Goal: Communication & Community: Answer question/provide support

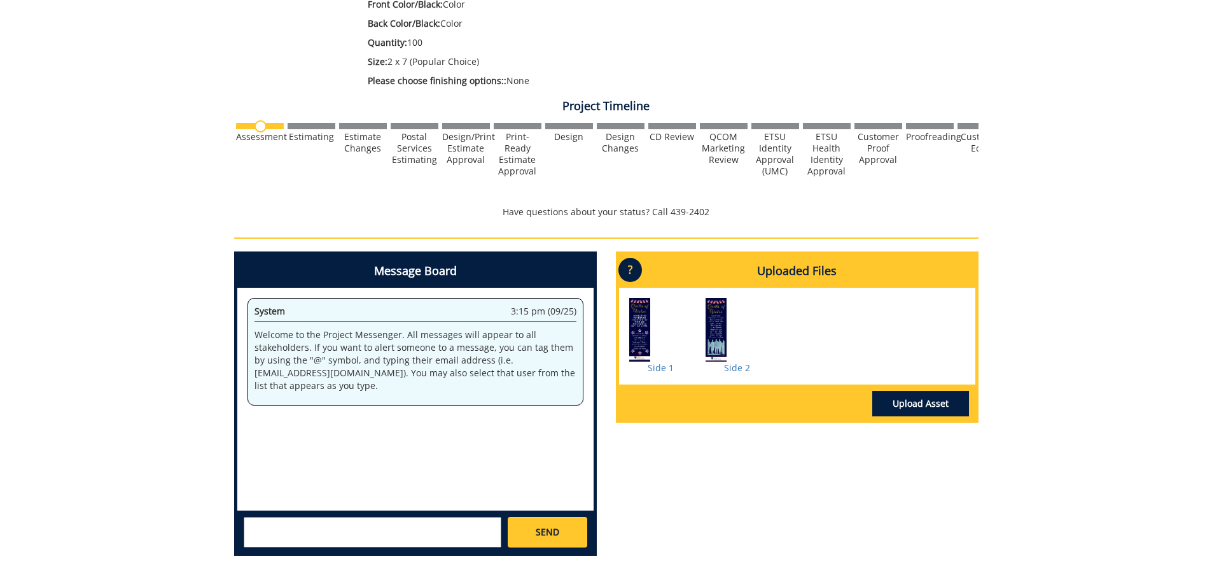
scroll to position [382, 0]
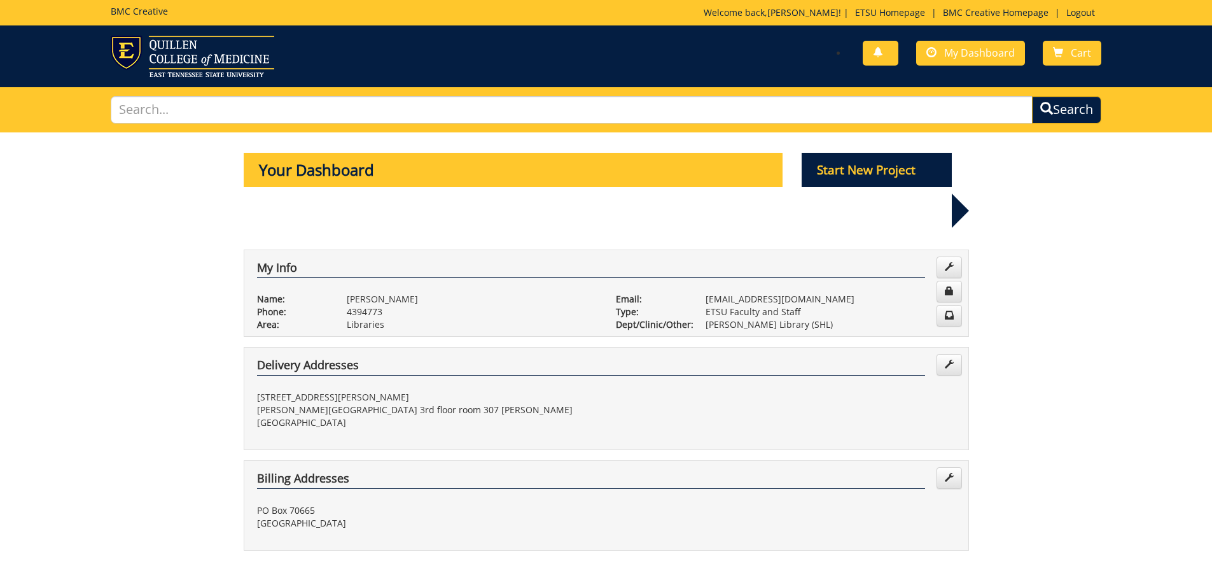
scroll to position [255, 0]
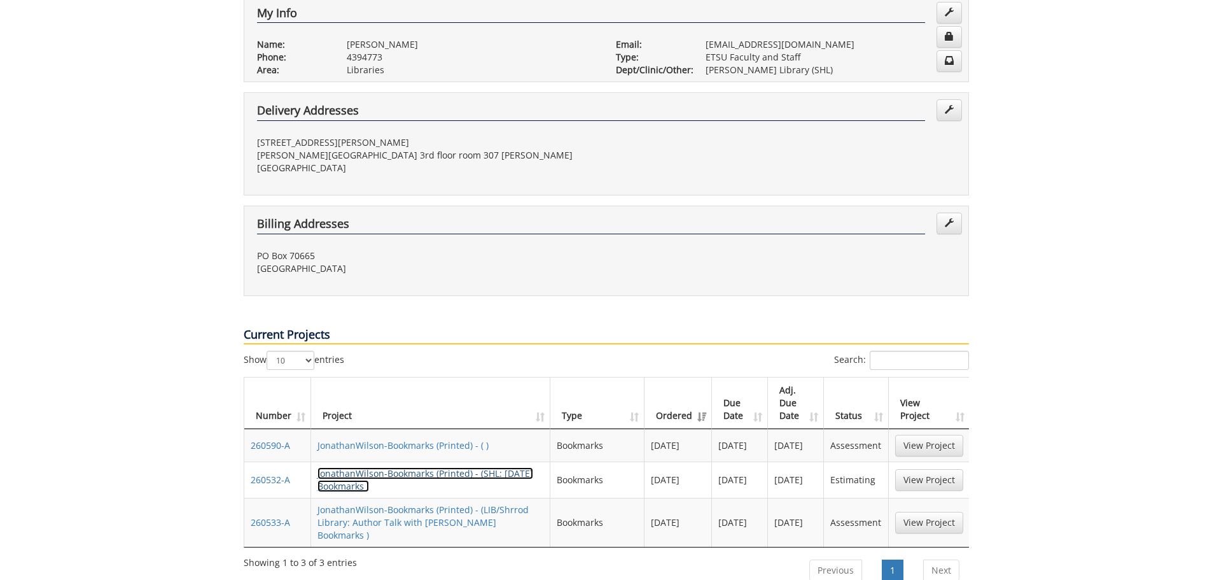
click at [405, 467] on link "JonathanWilson-Bookmarks (Printed) - (SHL: [DATE] Bookmarks )" at bounding box center [426, 479] width 216 height 25
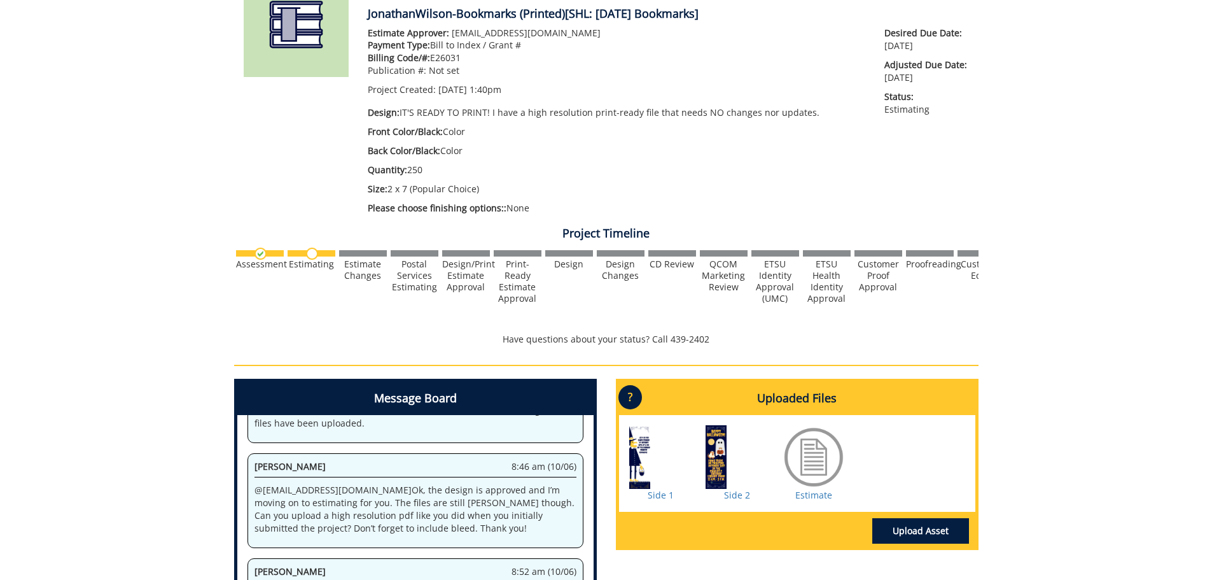
scroll to position [255, 0]
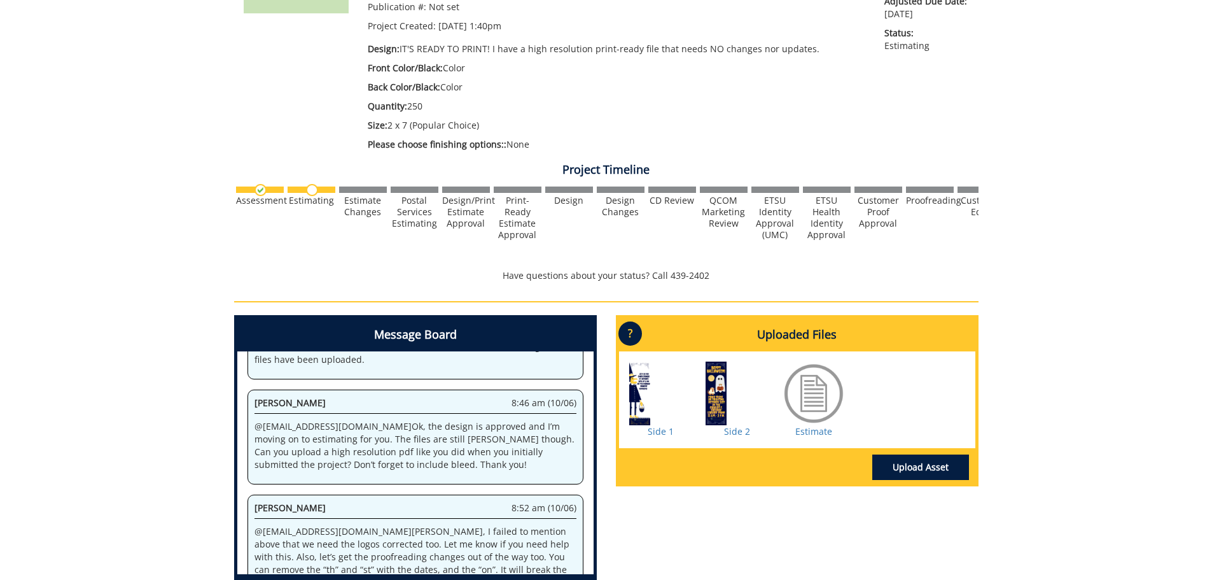
click at [787, 393] on div at bounding box center [814, 393] width 64 height 64
click at [813, 414] on div at bounding box center [814, 393] width 64 height 64
click at [815, 430] on link "Estimate" at bounding box center [814, 431] width 37 height 12
click at [950, 463] on link "Upload Asset" at bounding box center [921, 466] width 97 height 25
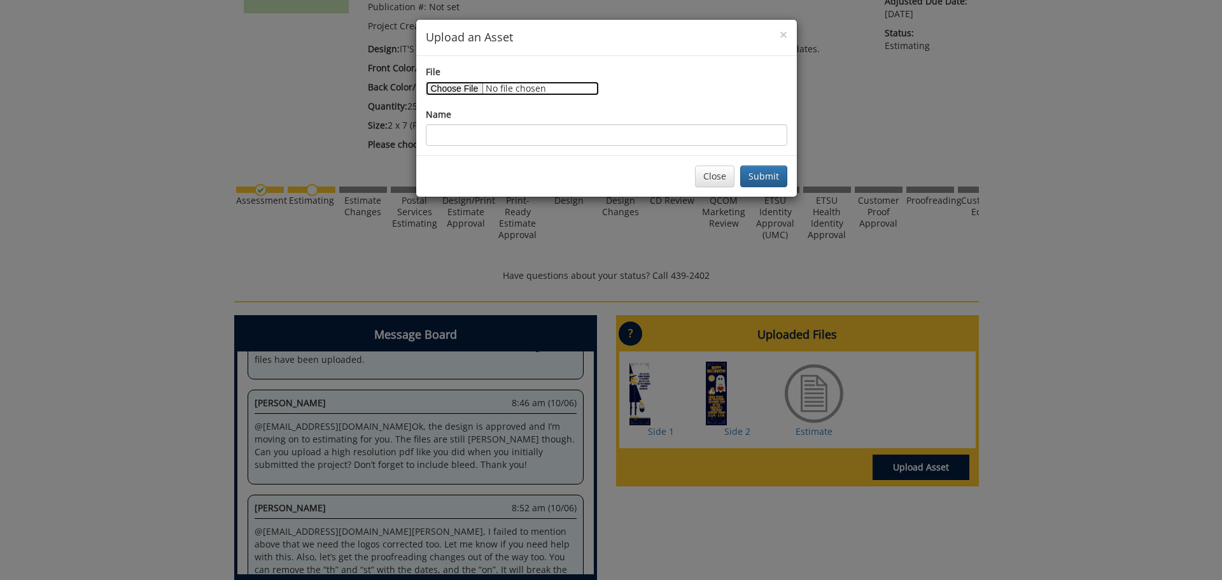
click at [474, 92] on input "File" at bounding box center [512, 88] width 173 height 14
type input "C:\fakepath\Copy of Halloween Bookmark (Macie) (1).pdf"
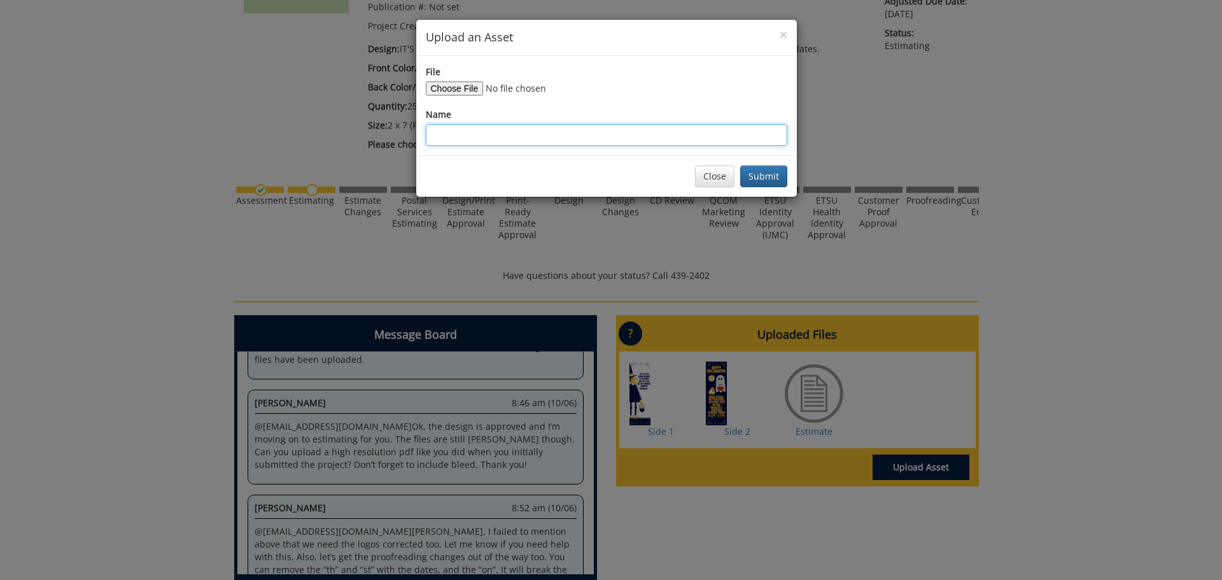
click at [498, 139] on input "Name" at bounding box center [606, 135] width 361 height 22
type input "Book mark"
click at [762, 178] on button "Submit" at bounding box center [763, 176] width 47 height 22
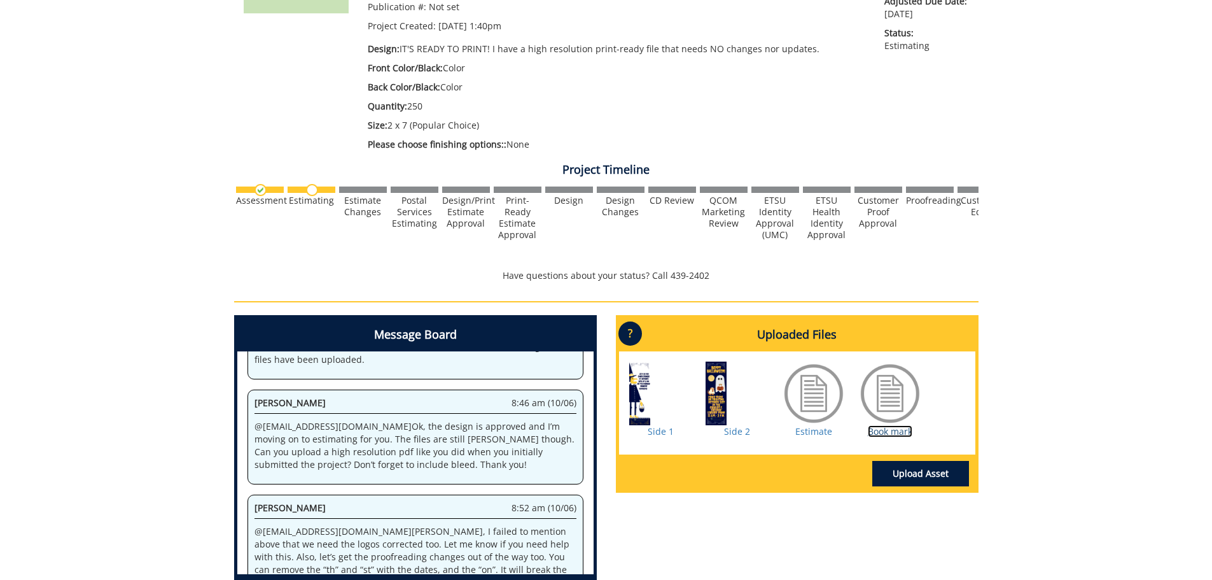
click at [897, 431] on link "Book mark" at bounding box center [890, 431] width 45 height 12
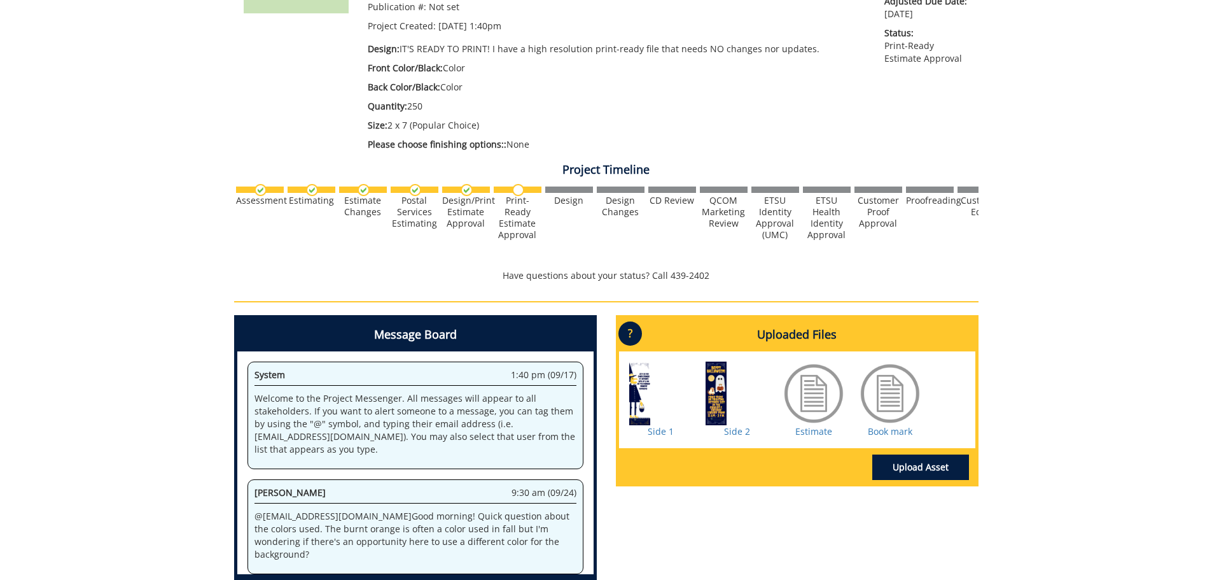
scroll to position [538, 0]
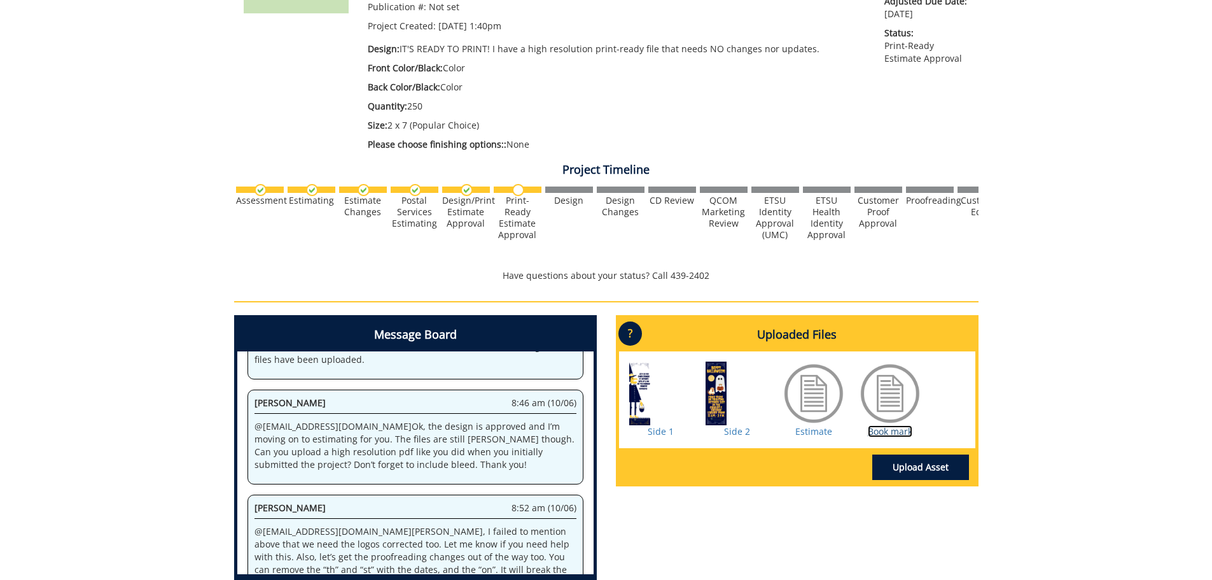
click at [902, 428] on link "Book mark" at bounding box center [890, 431] width 45 height 12
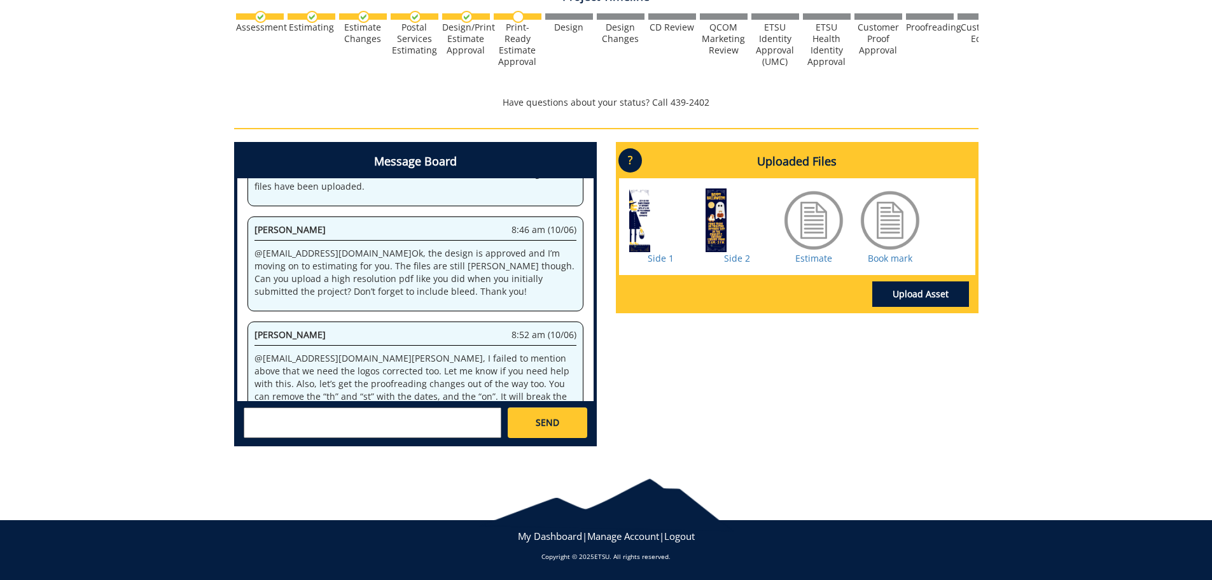
click at [378, 421] on textarea at bounding box center [373, 422] width 258 height 31
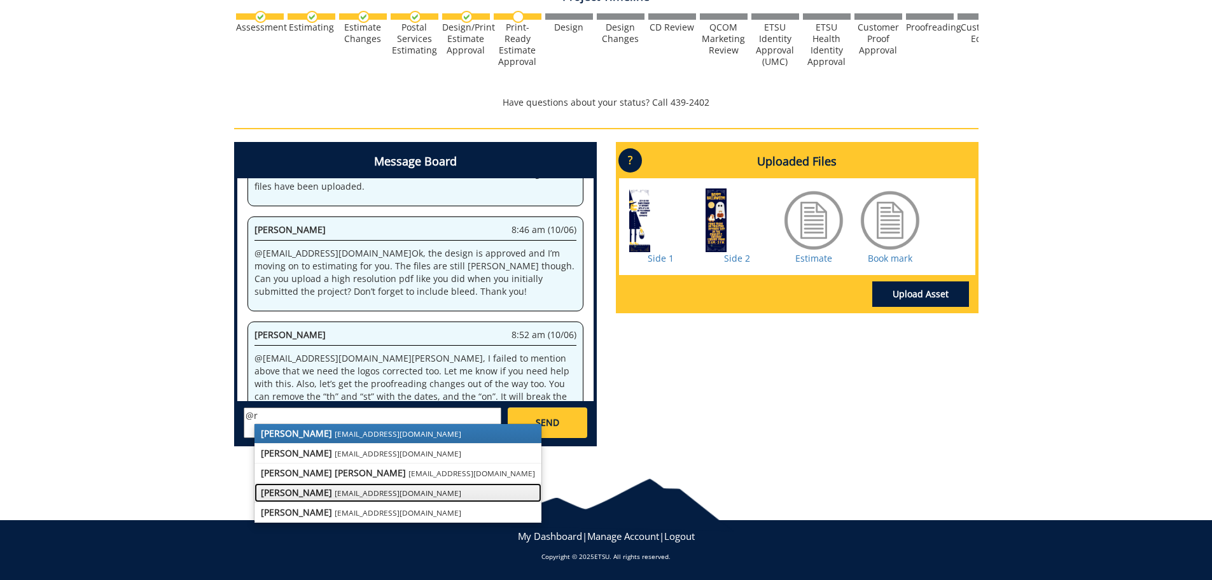
click at [335, 488] on small "[EMAIL_ADDRESS][DOMAIN_NAME]" at bounding box center [398, 492] width 127 height 10
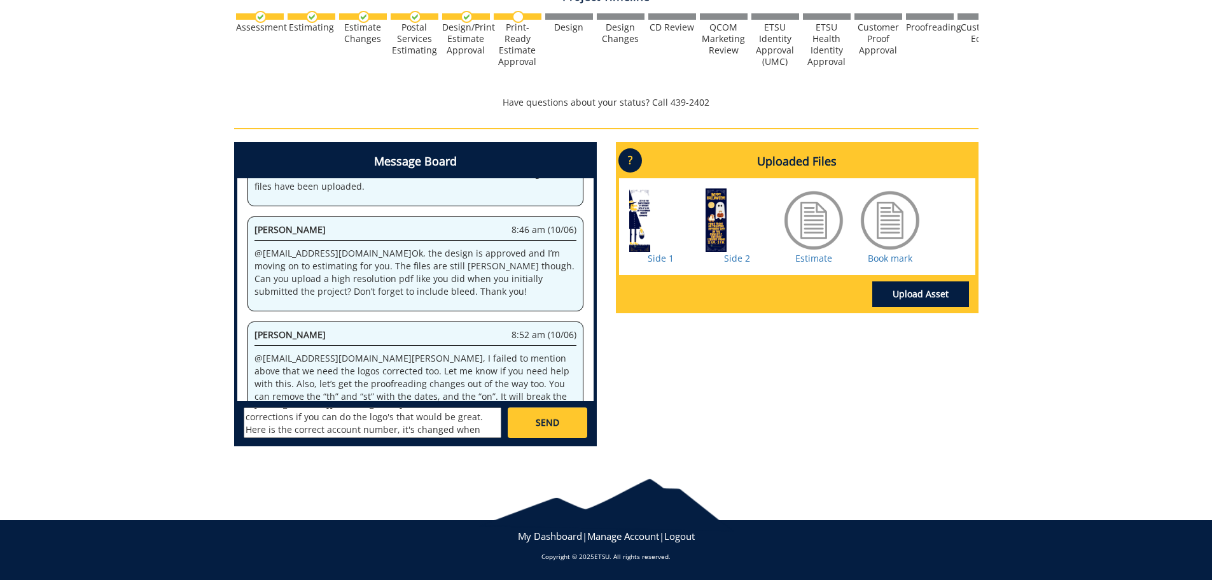
scroll to position [0, 0]
drag, startPoint x: 479, startPoint y: 431, endPoint x: 220, endPoint y: 411, distance: 259.1
click at [220, 411] on div "260532-A JonathanWilson-Bookmarks (Printed) [SHL: Halloween Bookmarks] Estimate…" at bounding box center [606, 81] width 1212 height 752
click at [483, 433] on textarea "@fair@mail.etsu.edu I made the corrections if you can do the logo's that would …" at bounding box center [373, 422] width 258 height 31
drag, startPoint x: 487, startPoint y: 432, endPoint x: 216, endPoint y: 400, distance: 273.0
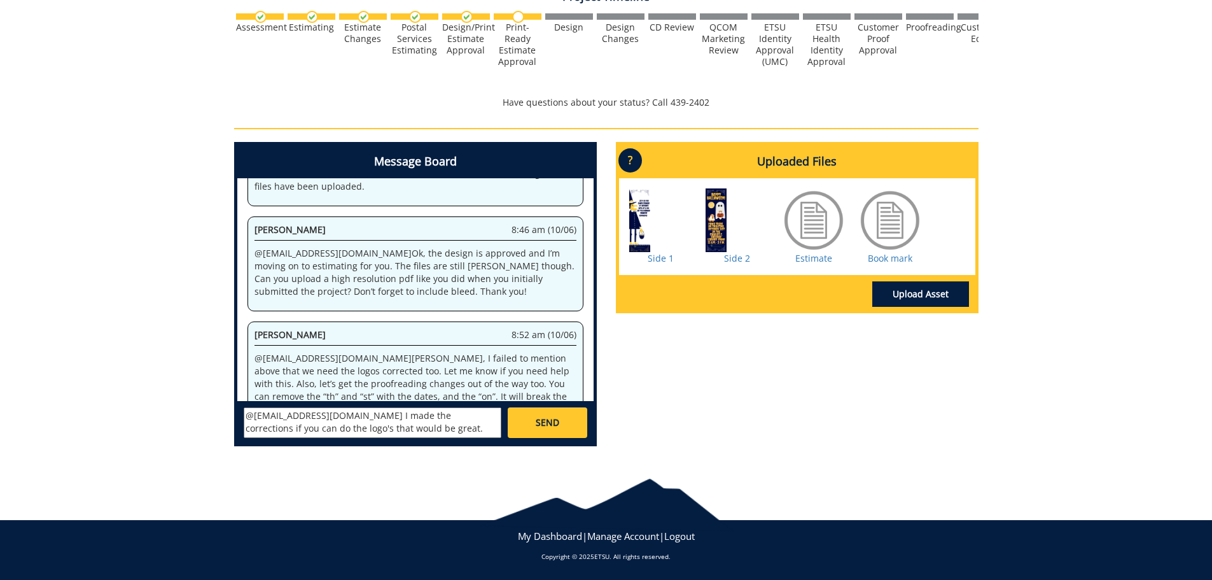
click at [216, 400] on div "260532-A JonathanWilson-Bookmarks (Printed) [SHL: Halloween Bookmarks] Estimate…" at bounding box center [606, 81] width 1212 height 752
type textarea "number, it's changed when voyger was implementined"
drag, startPoint x: 474, startPoint y: 414, endPoint x: 158, endPoint y: 404, distance: 315.8
click at [158, 404] on div "260532-A JonathanWilson-Bookmarks (Printed) [SHL: Halloween Bookmarks] Estimate…" at bounding box center [606, 81] width 1212 height 752
paste textarea "@fair@mail.etsu.edu I made the corrections if you can do the logo's that would …"
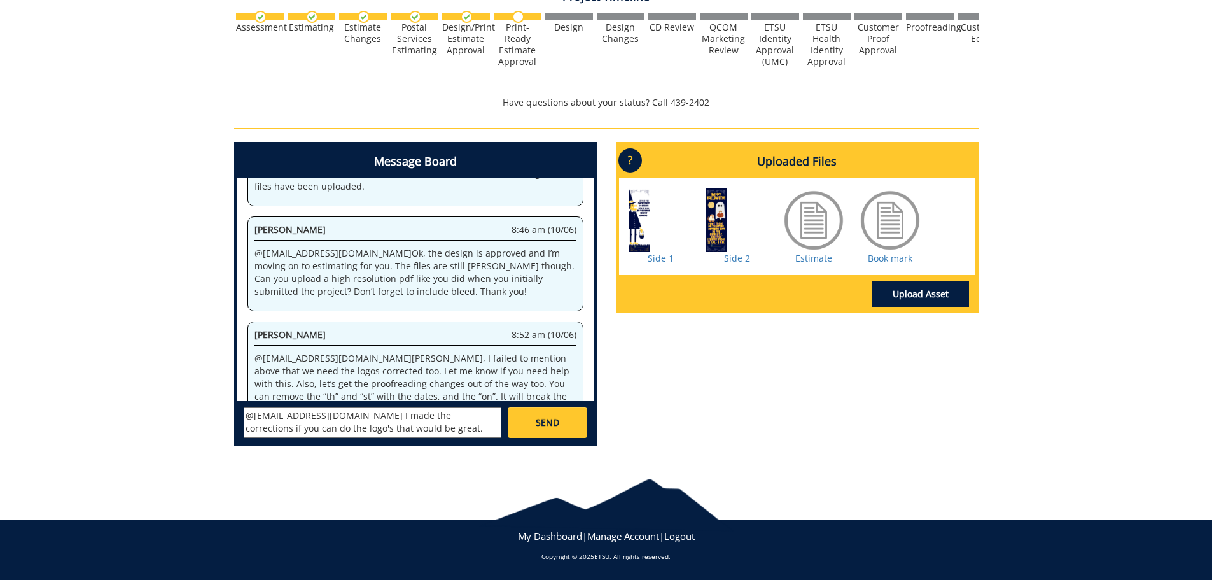
scroll to position [50, 0]
click at [328, 414] on textarea "@fair@mail.etsu.edu I made the corrections if you can do the logo's that would …" at bounding box center [373, 422] width 258 height 31
type textarea "@fair@mail.etsu.edu I made the corrections if you can do the logo's that would …"
click at [554, 409] on link "SEND" at bounding box center [547, 422] width 79 height 31
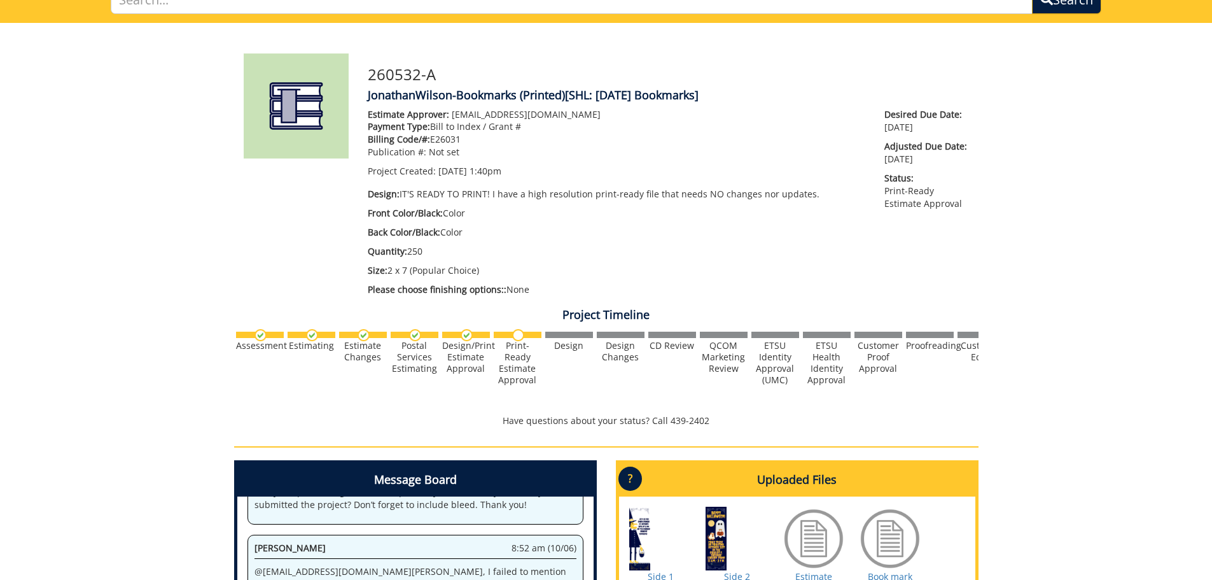
scroll to position [0, 0]
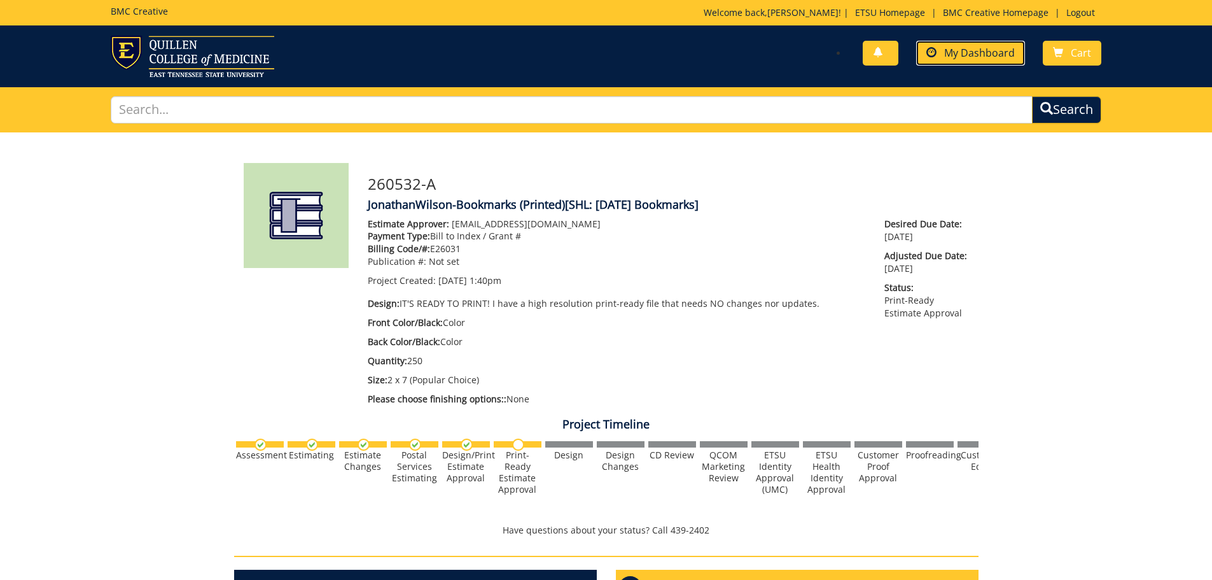
click at [982, 62] on link "My Dashboard" at bounding box center [970, 53] width 109 height 25
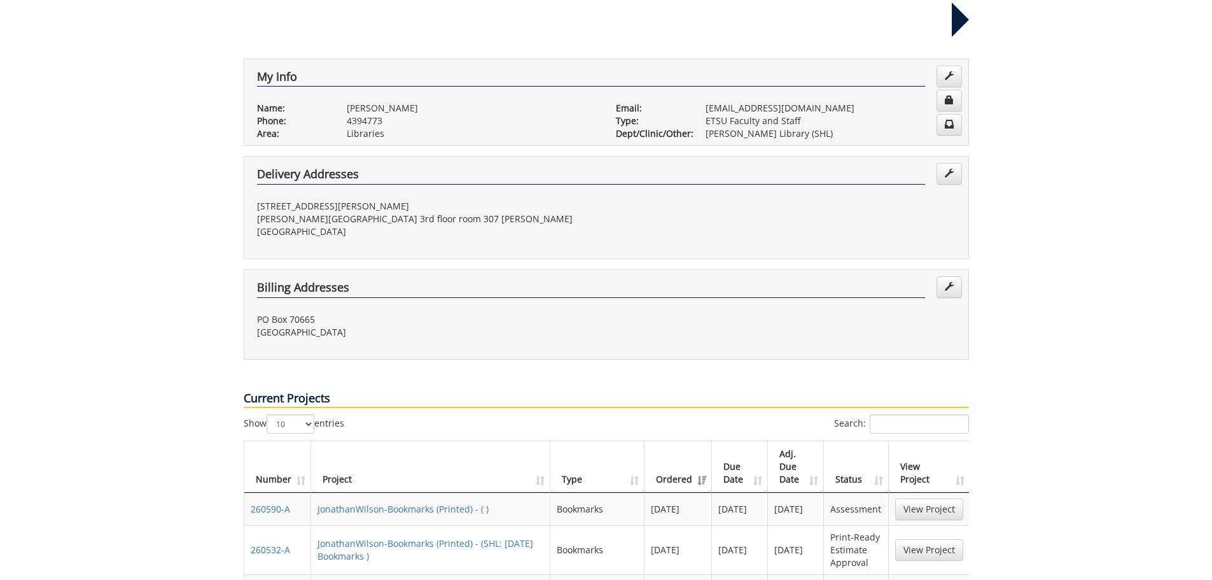
scroll to position [255, 0]
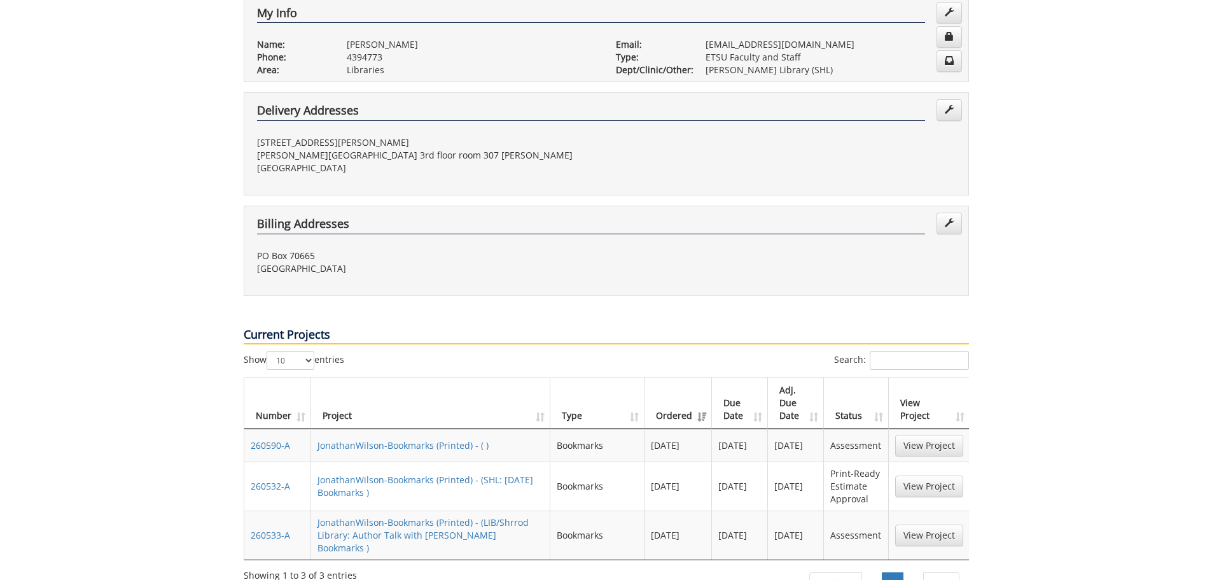
click at [414, 429] on td "JonathanWilson-Bookmarks (Printed) - ( )" at bounding box center [431, 445] width 240 height 32
click at [414, 439] on link "JonathanWilson-Bookmarks (Printed) - ( )" at bounding box center [403, 445] width 171 height 12
click at [414, 516] on link "JonathanWilson-Bookmarks (Printed) - (LIB/Shrrod Library: Author Talk with Robe…" at bounding box center [423, 535] width 211 height 38
click at [391, 516] on link "JonathanWilson-Bookmarks (Printed) - (LIB/Shrrod Library: Author Talk with Robe…" at bounding box center [423, 535] width 211 height 38
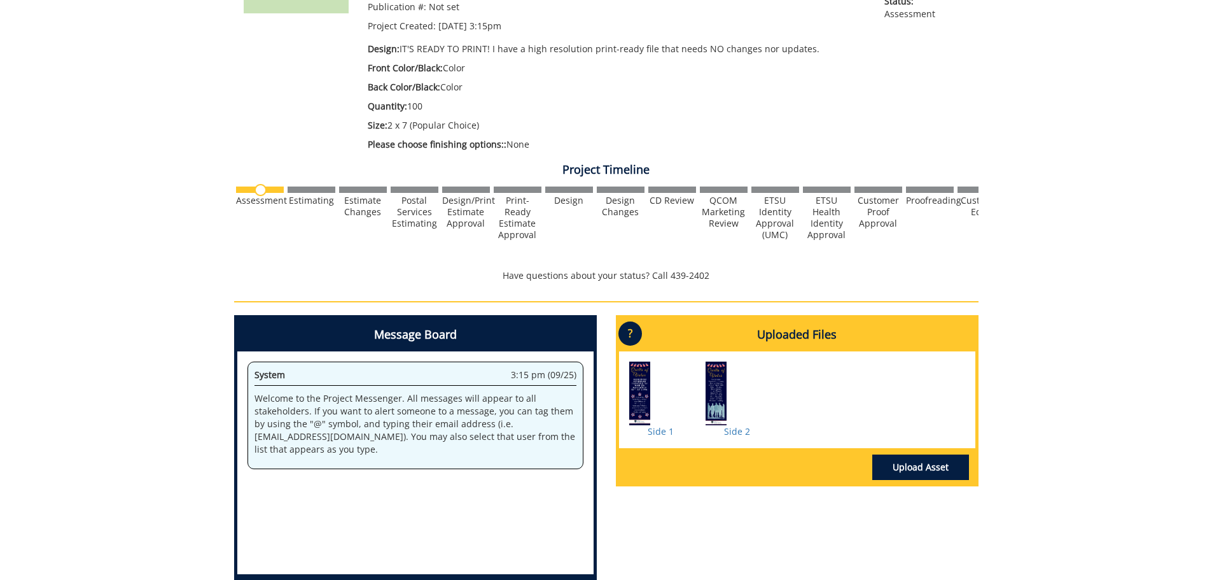
scroll to position [318, 0]
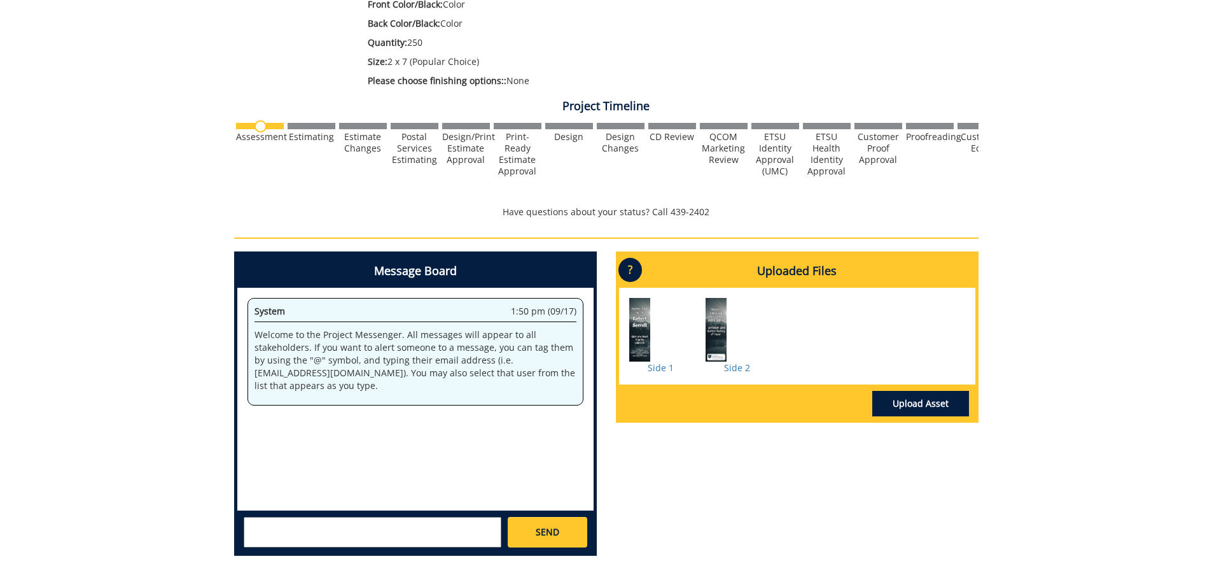
click at [725, 332] on div at bounding box center [738, 330] width 64 height 64
click at [711, 331] on div at bounding box center [738, 330] width 64 height 64
click at [647, 323] on div at bounding box center [661, 330] width 64 height 64
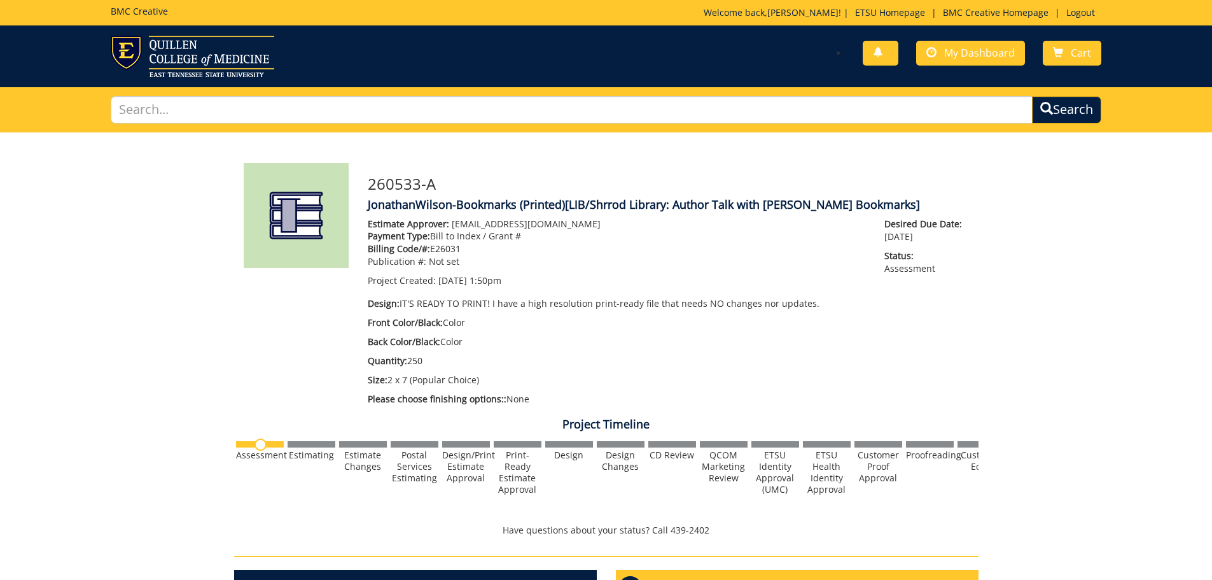
scroll to position [318, 0]
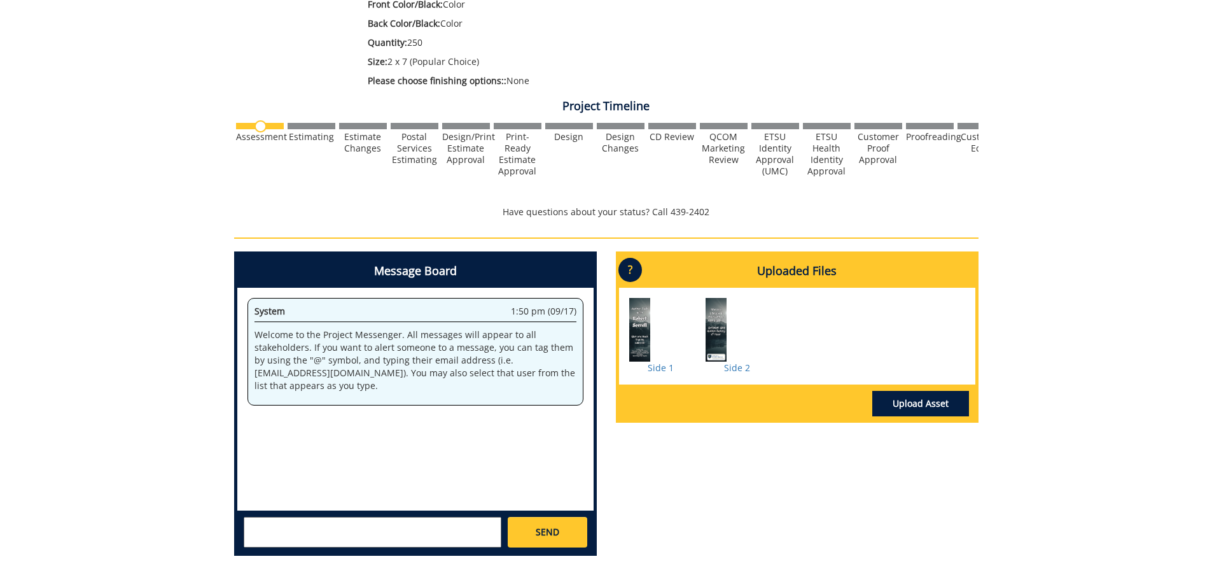
click at [331, 535] on textarea at bounding box center [373, 532] width 258 height 31
type textarea "A"
click at [297, 550] on link "[PERSON_NAME] [EMAIL_ADDRESS][DOMAIN_NAME]" at bounding box center [371, 542] width 232 height 19
click at [485, 529] on textarea "@[EMAIL_ADDRESS][DOMAIN_NAME] [PERSON_NAME] do you know when these may be looke…" at bounding box center [373, 532] width 258 height 31
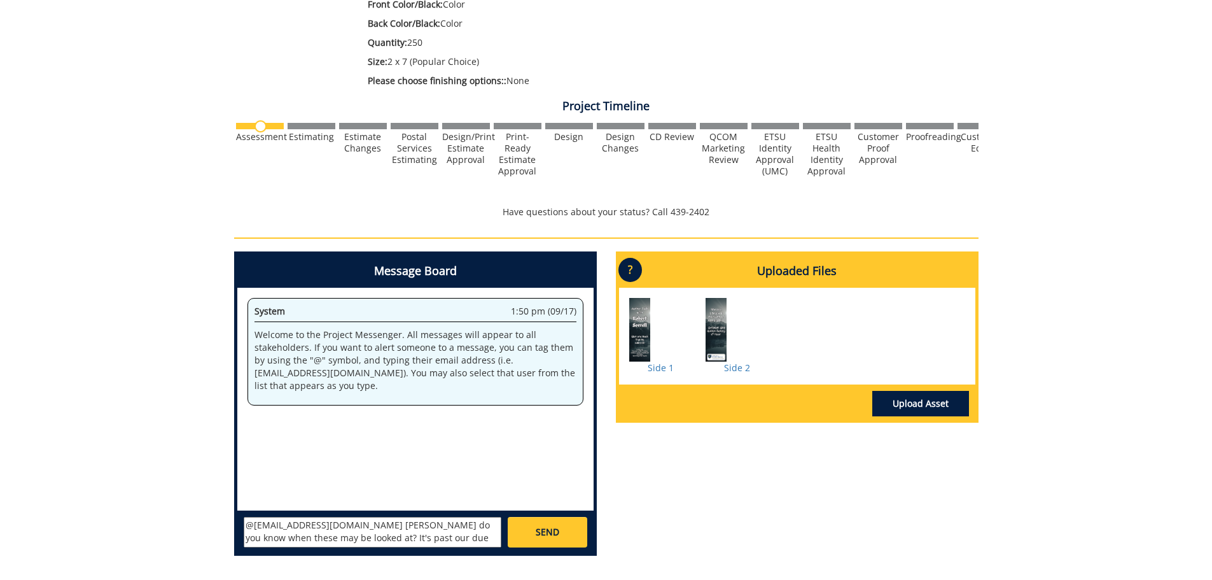
scroll to position [24, 0]
drag, startPoint x: 374, startPoint y: 540, endPoint x: 296, endPoint y: 533, distance: 78.6
click at [296, 533] on textarea "@[EMAIL_ADDRESS][DOMAIN_NAME] [PERSON_NAME] do you know when these may be looke…" at bounding box center [373, 532] width 258 height 31
click at [423, 540] on textarea "@[EMAIL_ADDRESS][DOMAIN_NAME] [PERSON_NAME] do you know when these may be looke…" at bounding box center [373, 532] width 258 height 31
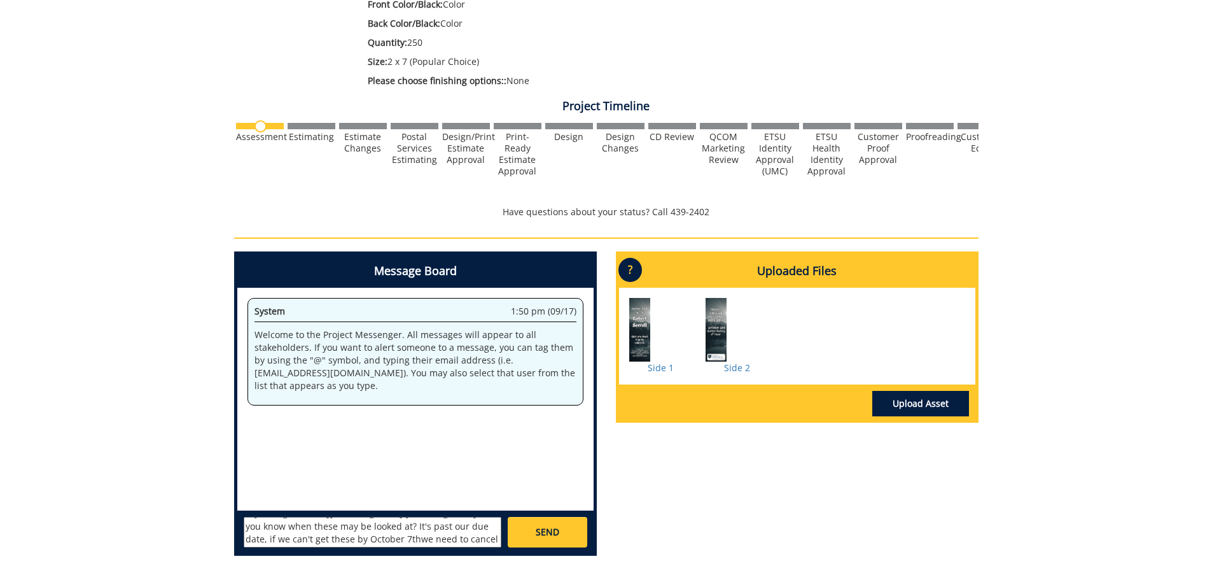
click at [297, 540] on textarea "@[EMAIL_ADDRESS][DOMAIN_NAME] [PERSON_NAME] do you know when these may be looke…" at bounding box center [373, 532] width 258 height 31
click at [442, 545] on textarea "@[EMAIL_ADDRESS][DOMAIN_NAME] [PERSON_NAME] do you know when these may be looke…" at bounding box center [373, 532] width 258 height 31
type textarea "@[EMAIL_ADDRESS][DOMAIN_NAME] [PERSON_NAME] do you know when these may be looke…"
click at [544, 534] on span "SEND" at bounding box center [548, 532] width 24 height 13
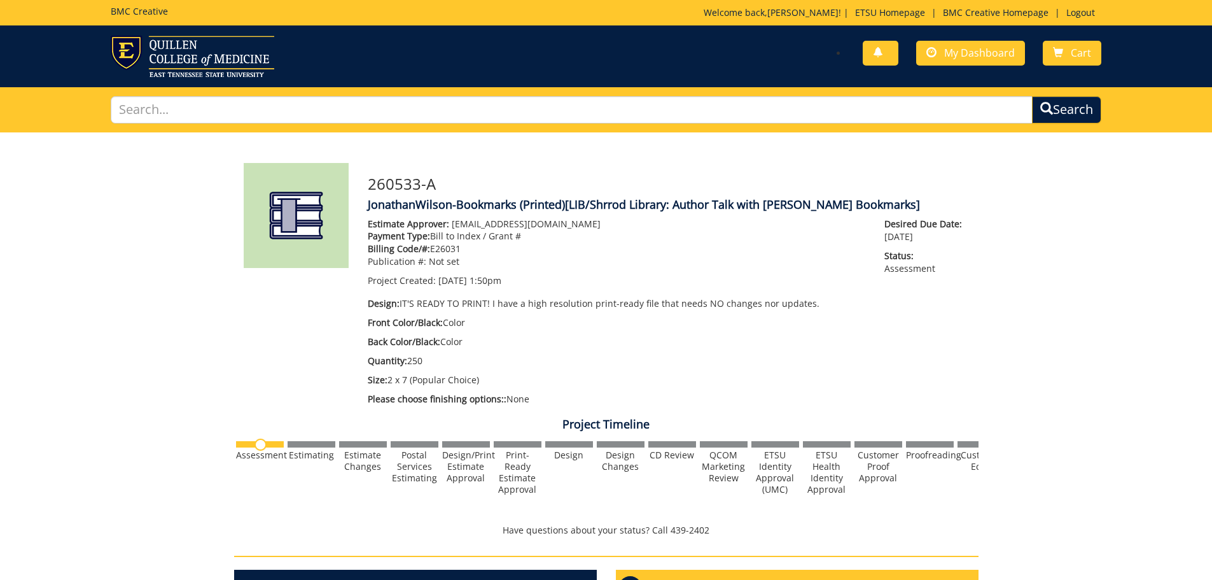
scroll to position [127, 0]
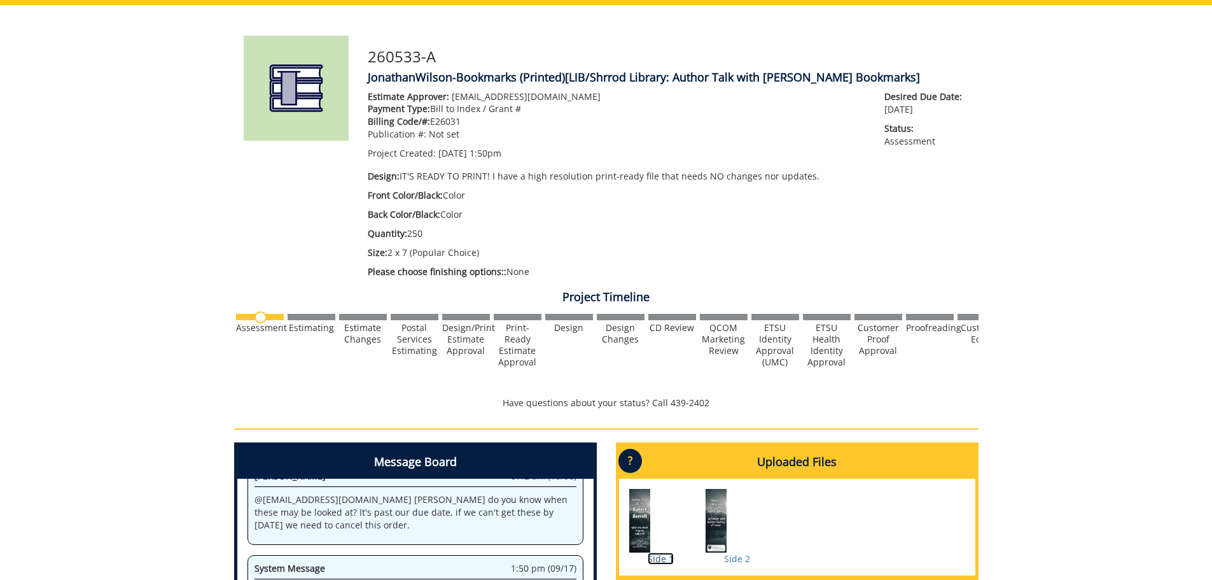
click at [660, 556] on link "Side 1" at bounding box center [661, 558] width 26 height 12
click at [734, 561] on link "Side 2" at bounding box center [737, 558] width 26 height 12
click at [655, 559] on link "Side 1" at bounding box center [661, 558] width 26 height 12
